Goal: Task Accomplishment & Management: Manage account settings

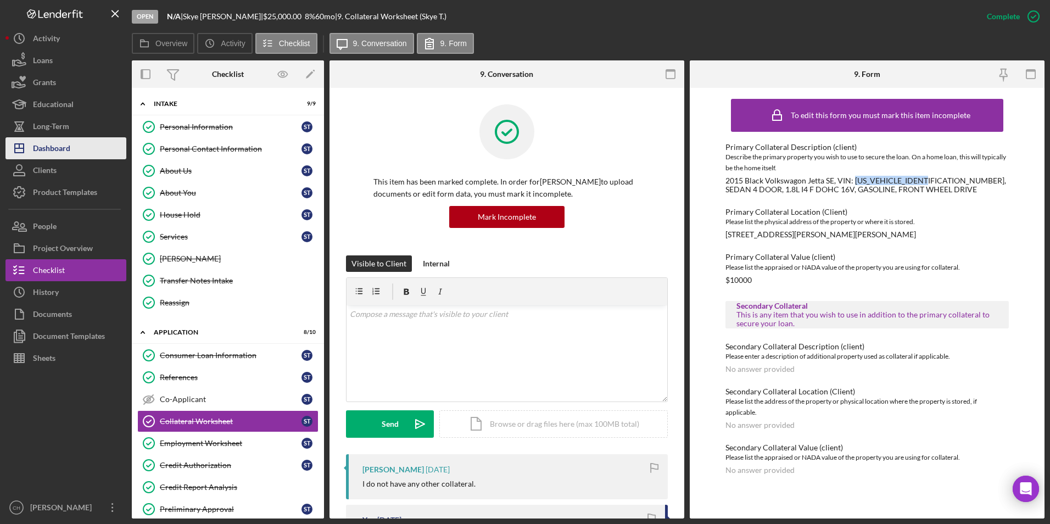
click at [47, 152] on div "Dashboard" at bounding box center [51, 149] width 37 height 25
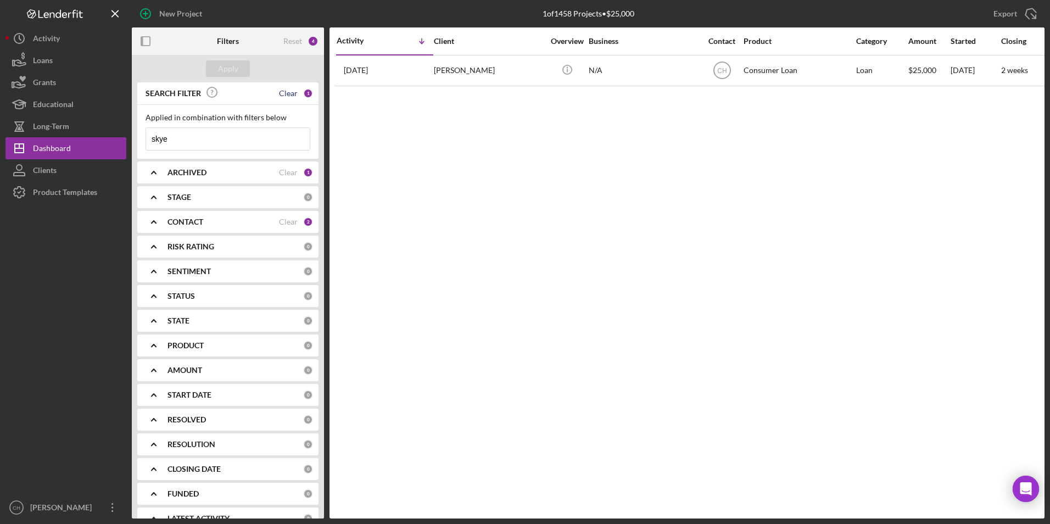
click at [283, 93] on div "Clear" at bounding box center [288, 93] width 19 height 9
click at [225, 71] on div "Apply" at bounding box center [228, 68] width 20 height 16
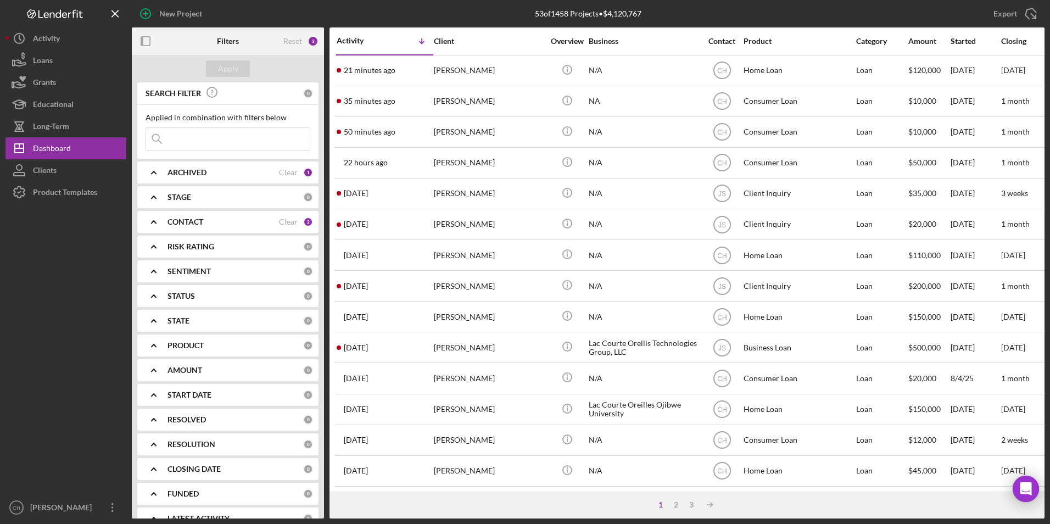
click at [220, 139] on input at bounding box center [228, 139] width 164 height 22
type input "[PERSON_NAME]"
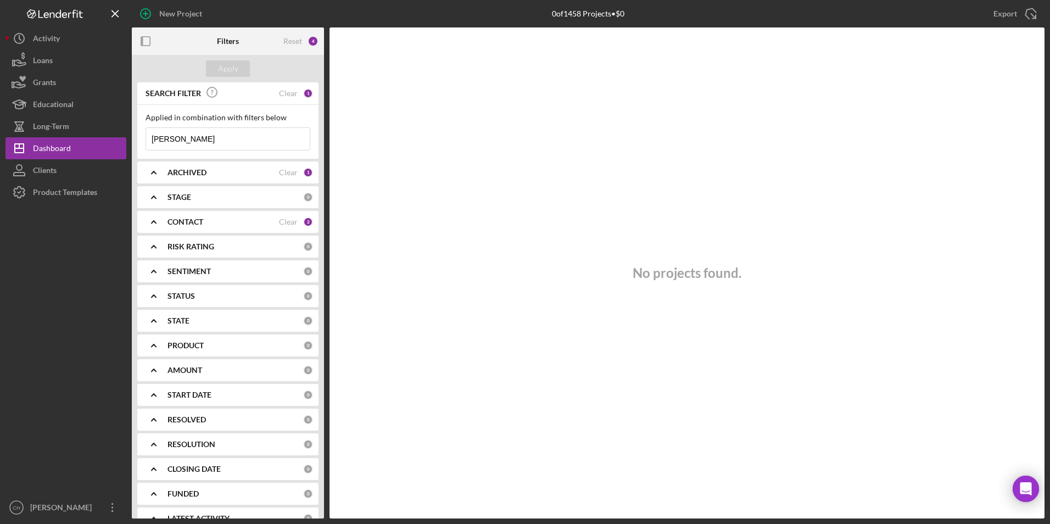
drag, startPoint x: 215, startPoint y: 140, endPoint x: 146, endPoint y: 141, distance: 69.2
click at [146, 141] on input "[PERSON_NAME]" at bounding box center [228, 139] width 164 height 22
type input "[PERSON_NAME]"
click at [222, 78] on div "Apply" at bounding box center [228, 68] width 192 height 27
click at [226, 75] on div "Apply" at bounding box center [228, 68] width 20 height 16
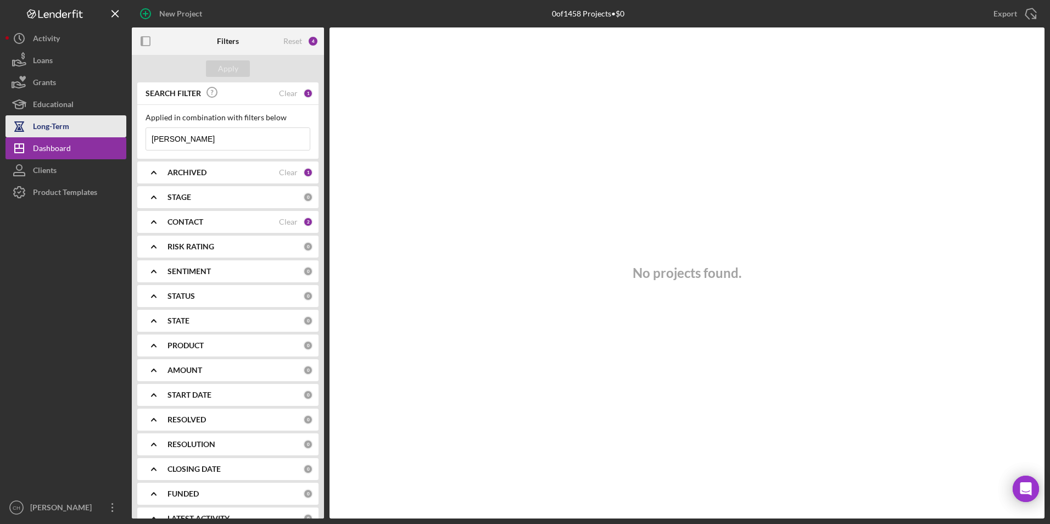
drag, startPoint x: 197, startPoint y: 137, endPoint x: 92, endPoint y: 123, distance: 106.4
click at [92, 123] on div "New Project 0 of 1458 Projects • $0 skye Export Icon/Export Filters Reset 4 App…" at bounding box center [524, 259] width 1039 height 519
click at [201, 218] on b "CONTACT" at bounding box center [186, 222] width 36 height 9
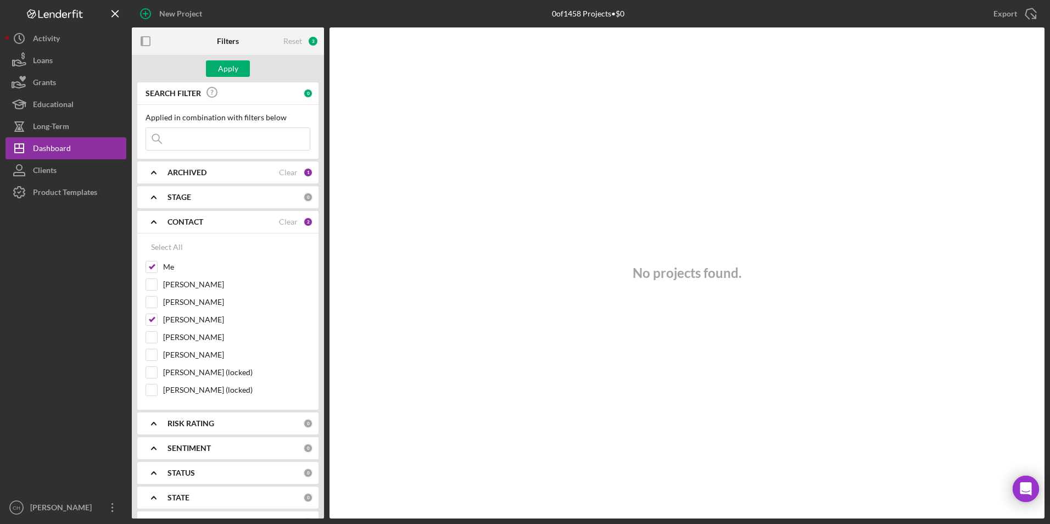
click at [180, 175] on b "ARCHIVED" at bounding box center [187, 172] width 39 height 9
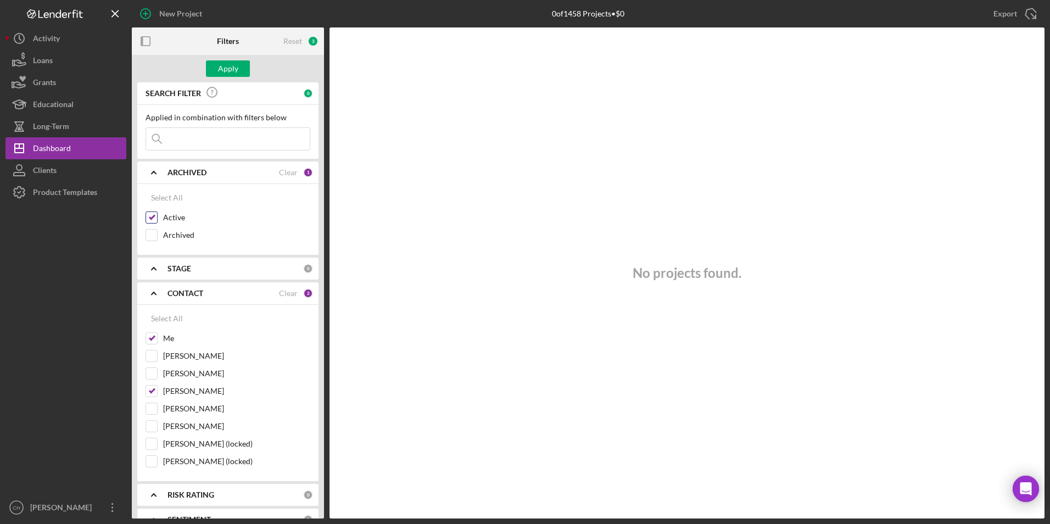
click at [153, 216] on input "Active" at bounding box center [151, 217] width 11 height 11
checkbox input "false"
click at [154, 235] on input "Archived" at bounding box center [151, 235] width 11 height 11
checkbox input "true"
click at [234, 65] on div "Apply" at bounding box center [228, 68] width 20 height 16
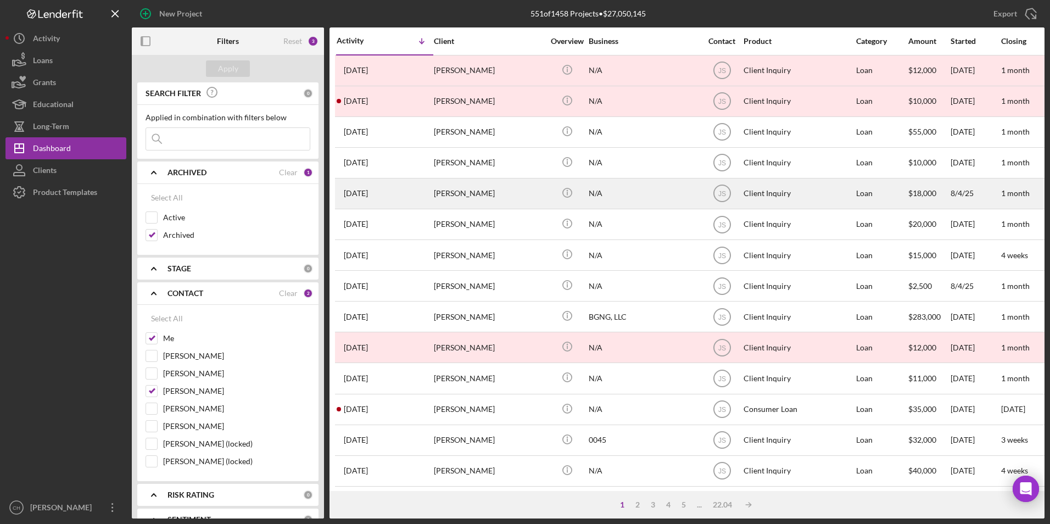
click at [494, 197] on div "[PERSON_NAME]" at bounding box center [489, 193] width 110 height 29
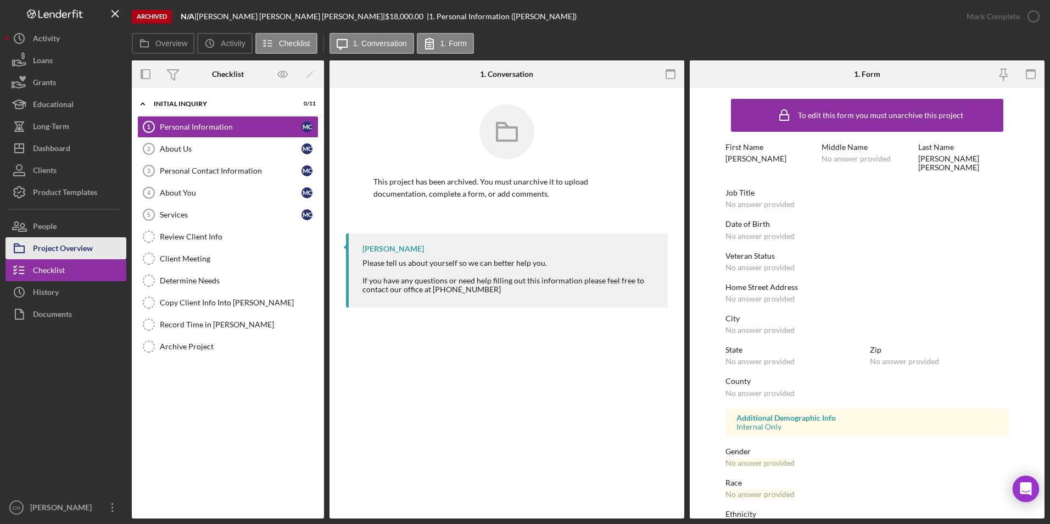
click at [67, 242] on div "Project Overview" at bounding box center [63, 249] width 60 height 25
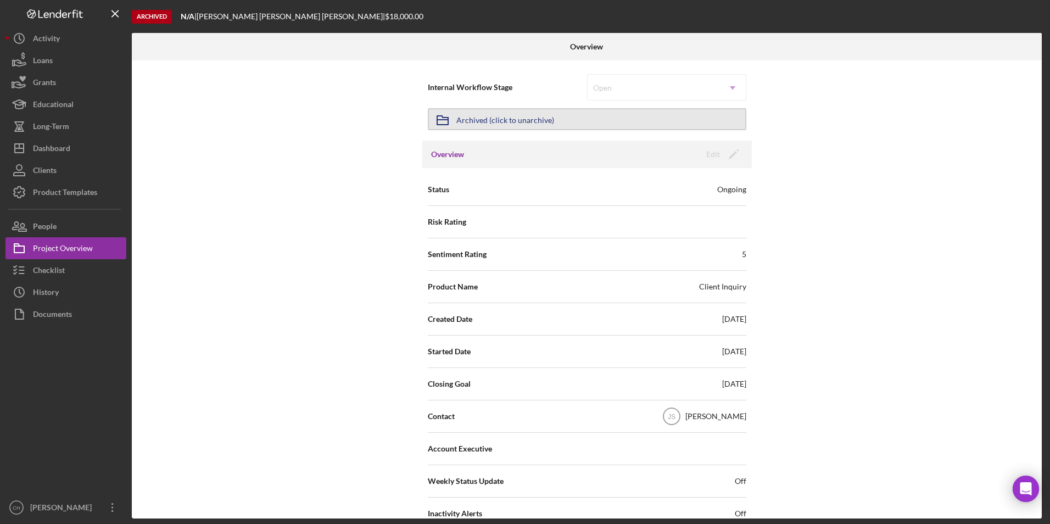
click at [608, 119] on button "Icon/Archived Archived (click to unarchive)" at bounding box center [587, 119] width 319 height 22
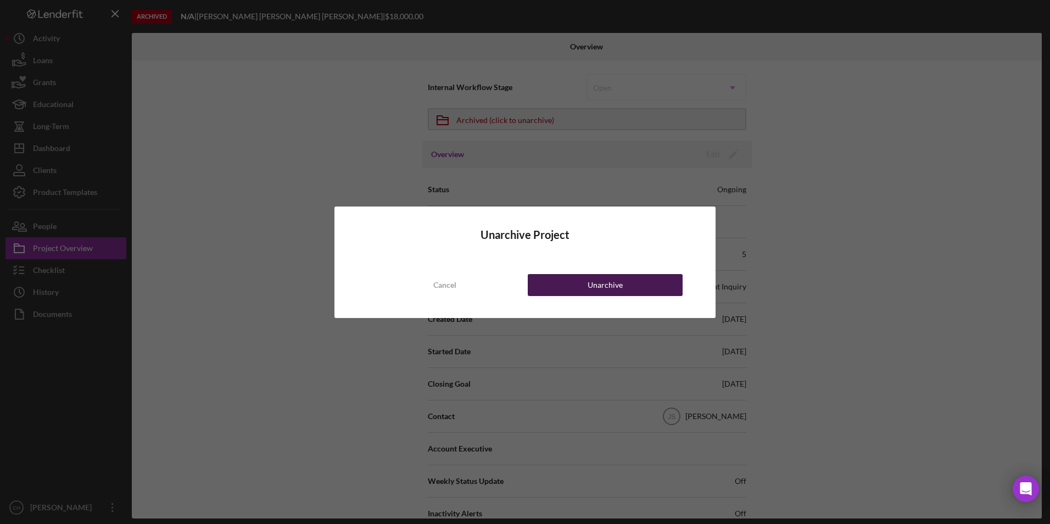
click at [586, 283] on button "Unarchive" at bounding box center [605, 285] width 155 height 22
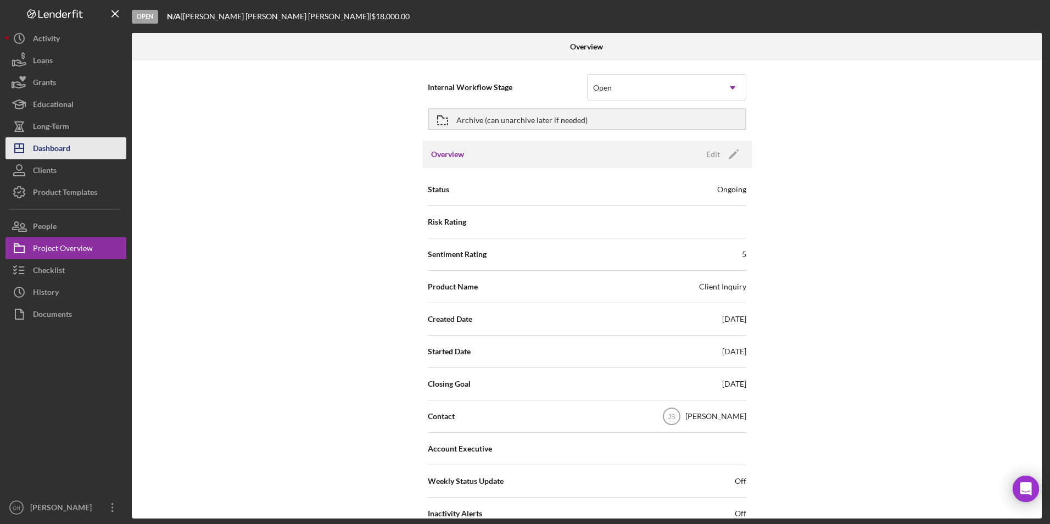
click at [60, 151] on div "Dashboard" at bounding box center [51, 149] width 37 height 25
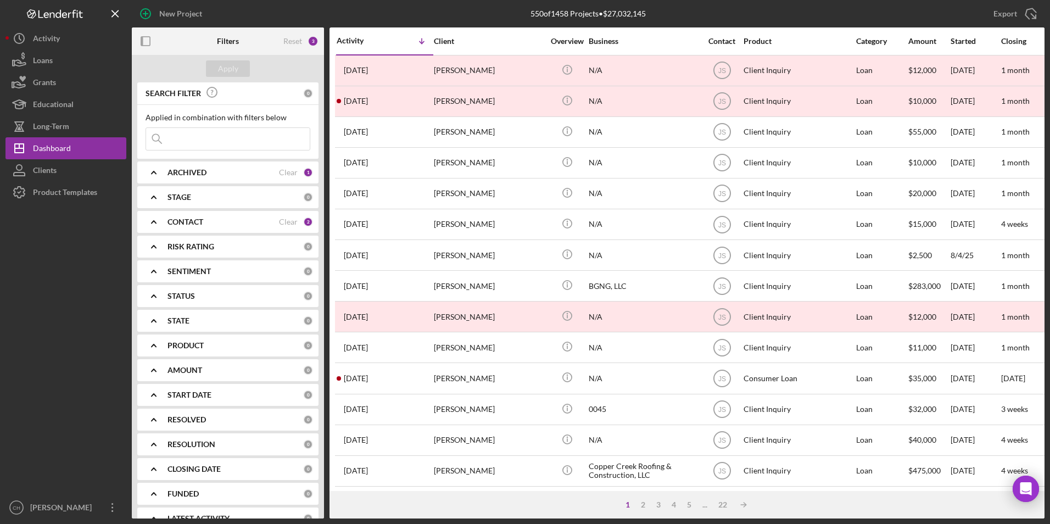
click at [201, 139] on input at bounding box center [228, 139] width 164 height 22
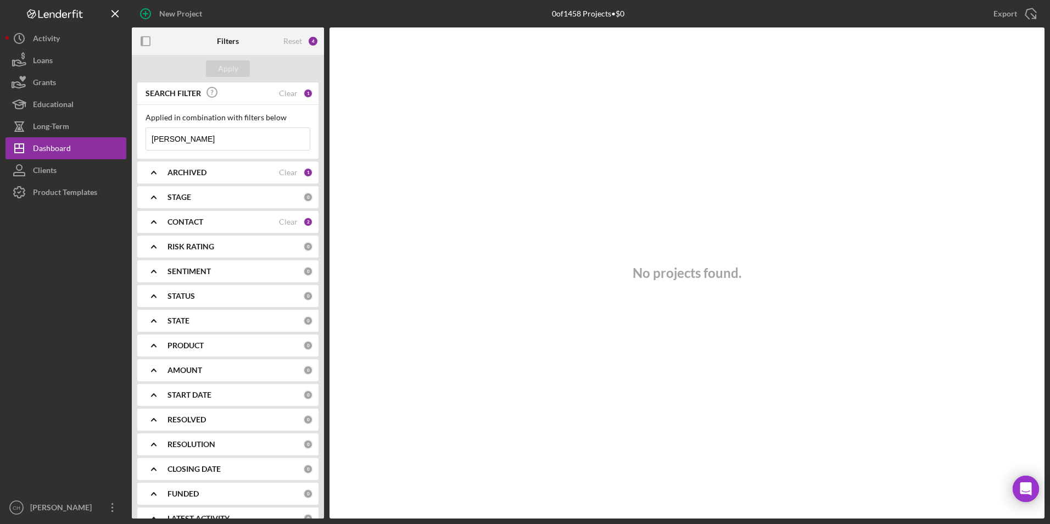
type input "[PERSON_NAME]"
click at [191, 174] on b "ARCHIVED" at bounding box center [187, 172] width 39 height 9
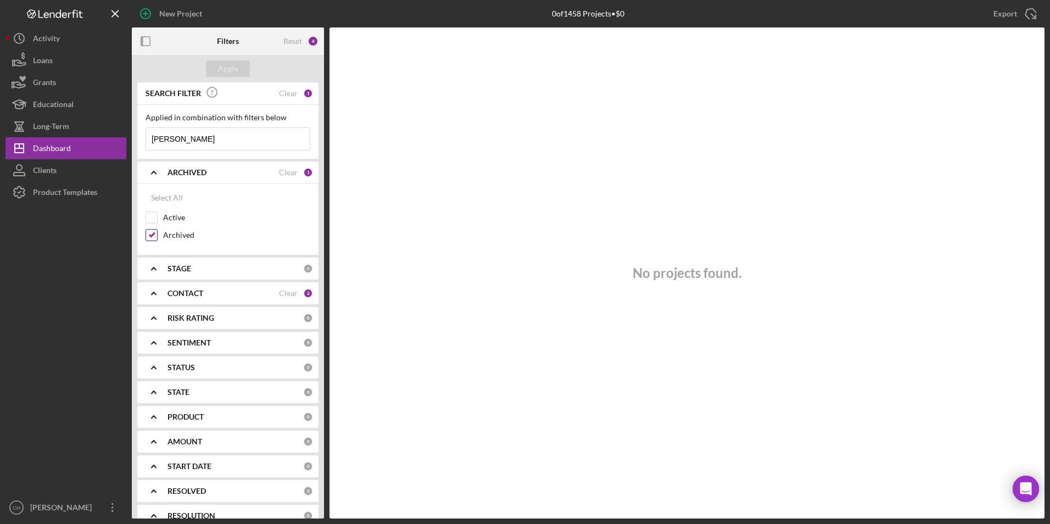
click at [151, 234] on input "Archived" at bounding box center [151, 235] width 11 height 11
checkbox input "false"
click at [148, 214] on input "Active" at bounding box center [151, 217] width 11 height 11
checkbox input "true"
click at [234, 69] on div "Apply" at bounding box center [228, 68] width 20 height 16
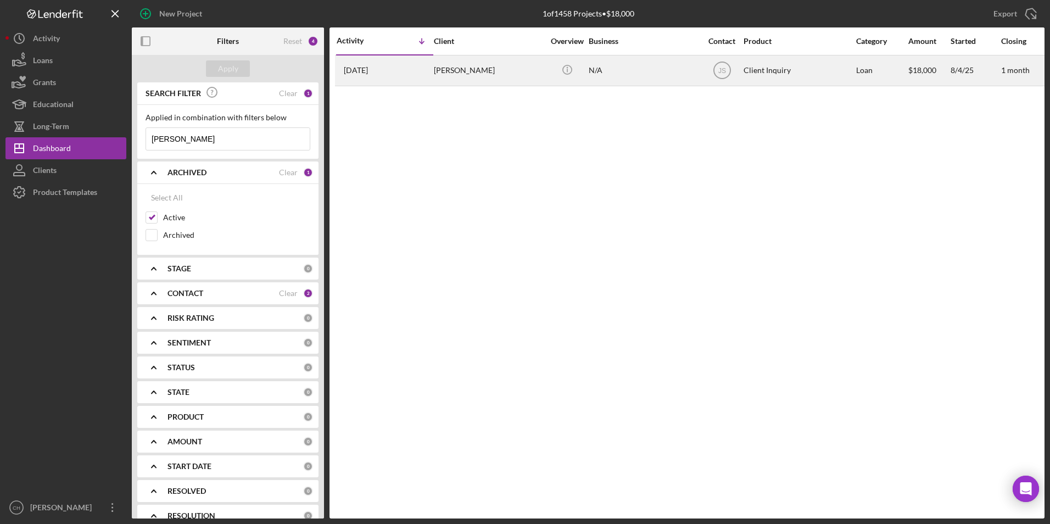
click at [469, 62] on div "[PERSON_NAME]" at bounding box center [489, 70] width 110 height 29
